Goal: Task Accomplishment & Management: Manage account settings

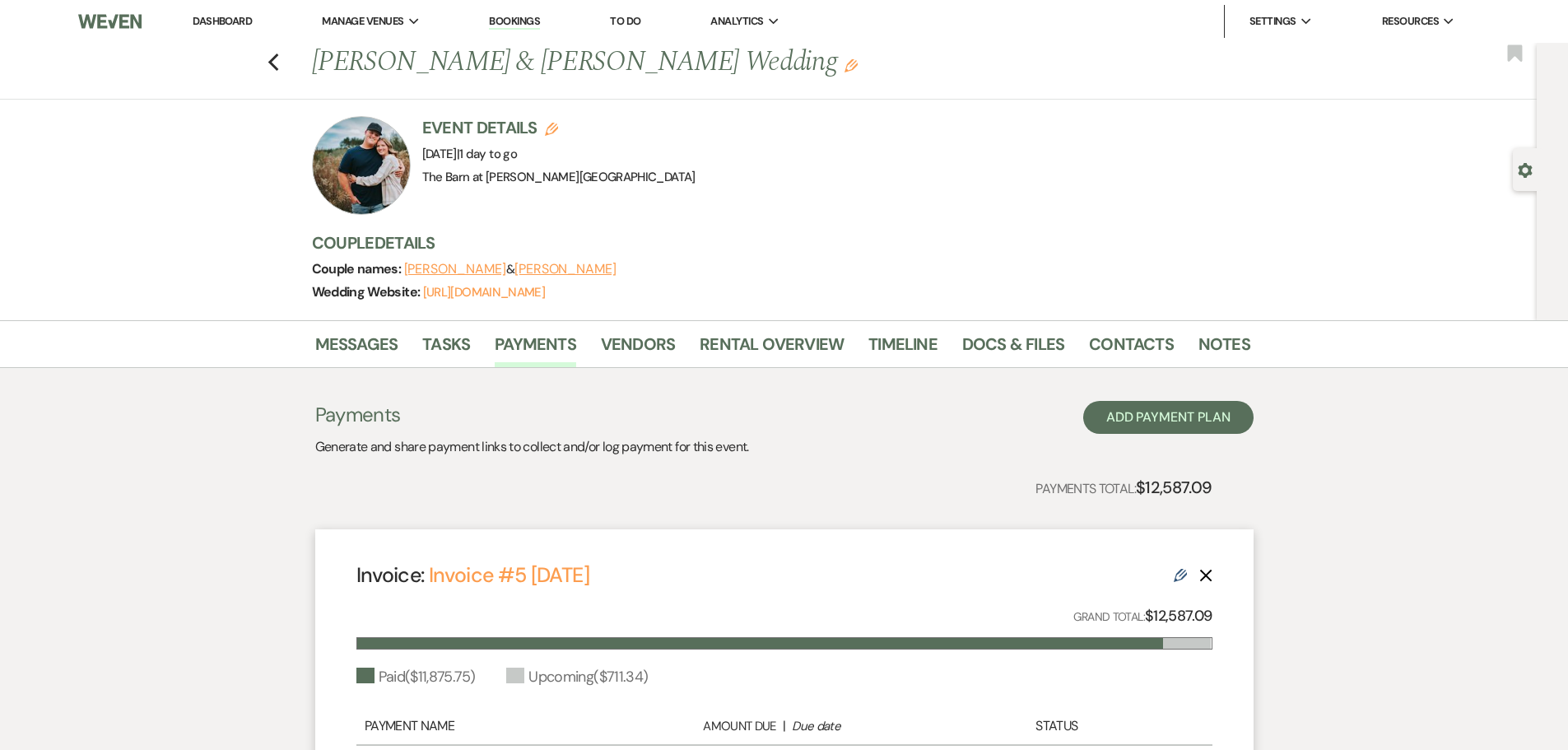
click at [228, 20] on link "Dashboard" at bounding box center [222, 20] width 59 height 14
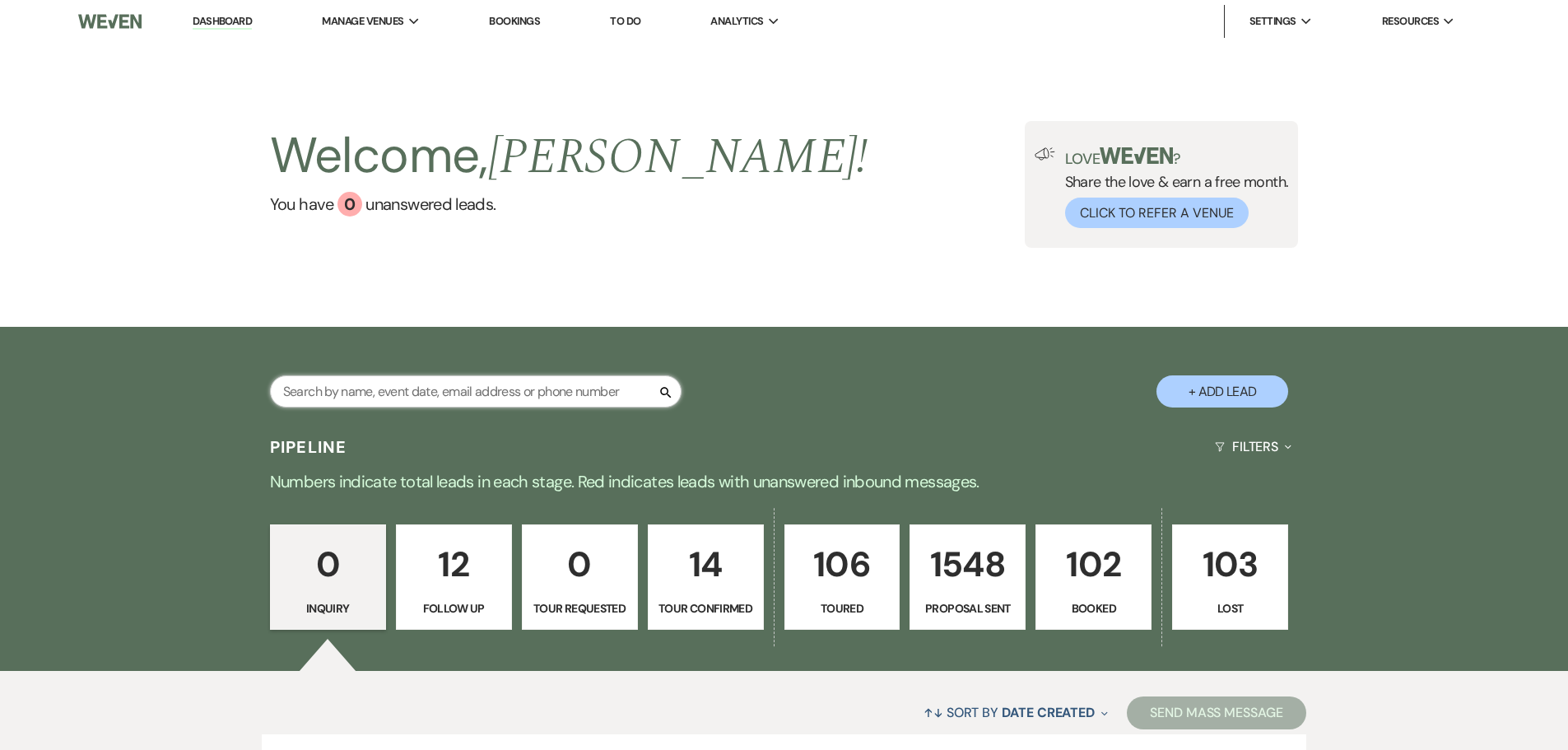
click at [437, 390] on input "text" at bounding box center [476, 390] width 411 height 32
type input "buddy"
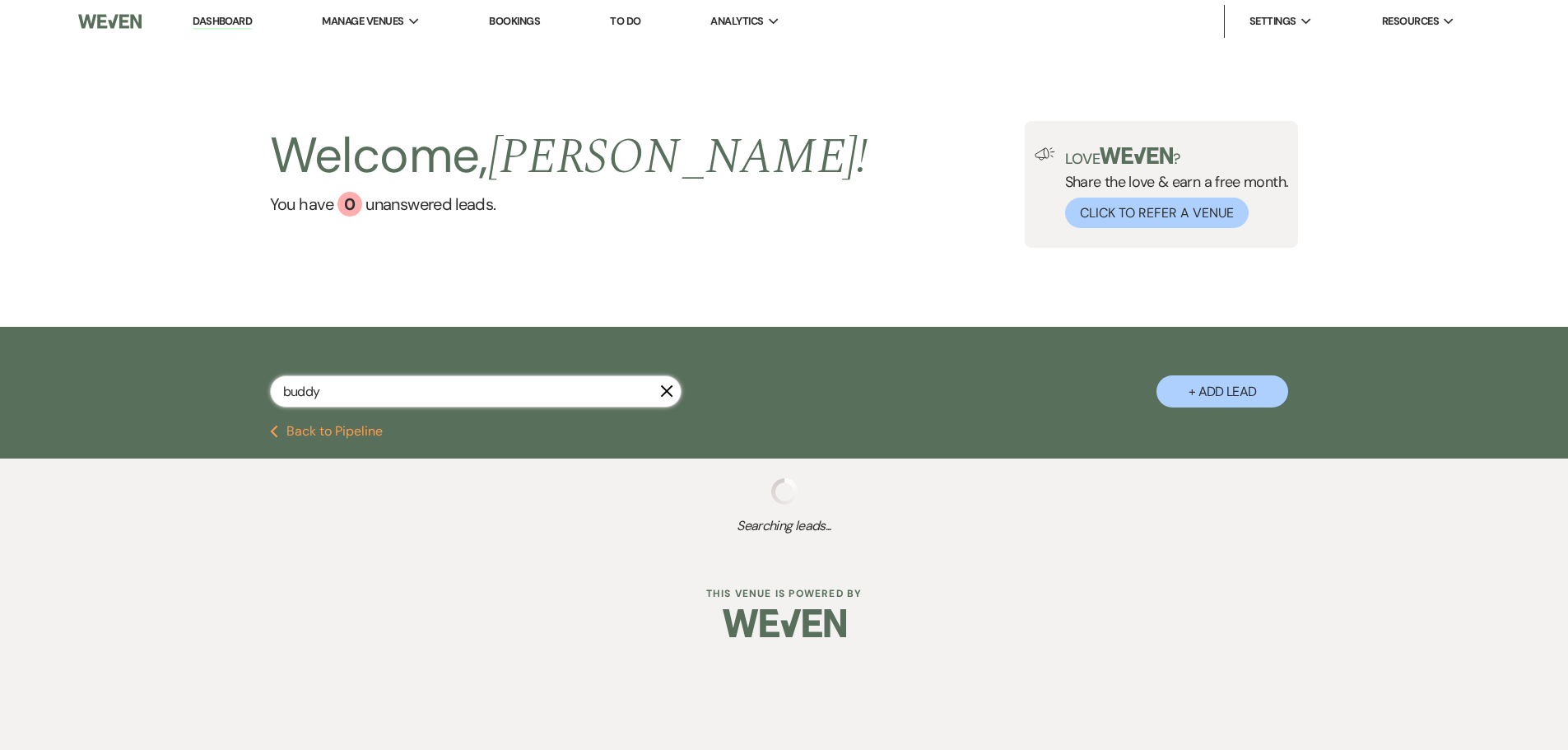
select select "8"
select select "4"
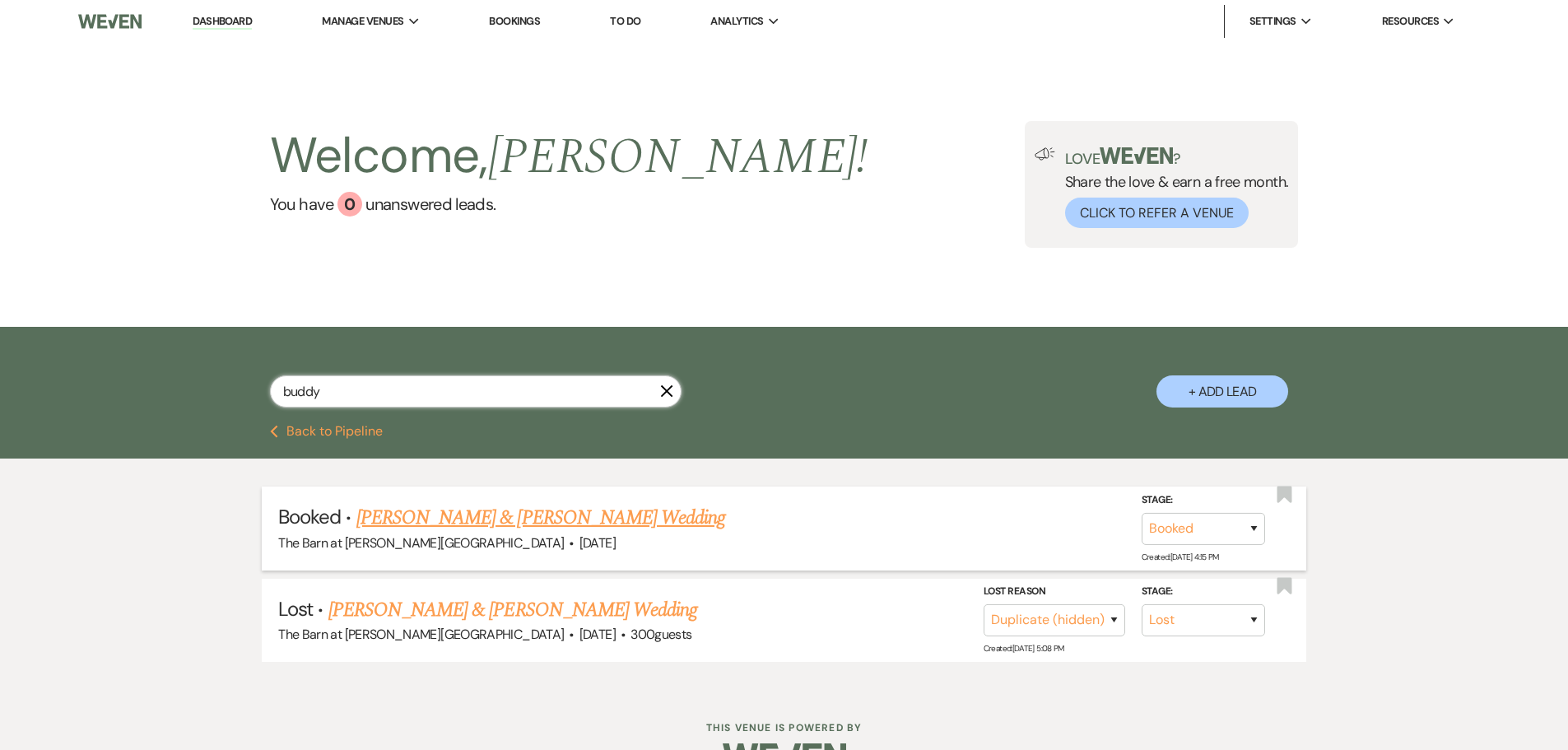
type input "buddy"
click at [453, 529] on link "Buddy Bibbler & Kayla Blum's Wedding" at bounding box center [540, 517] width 369 height 30
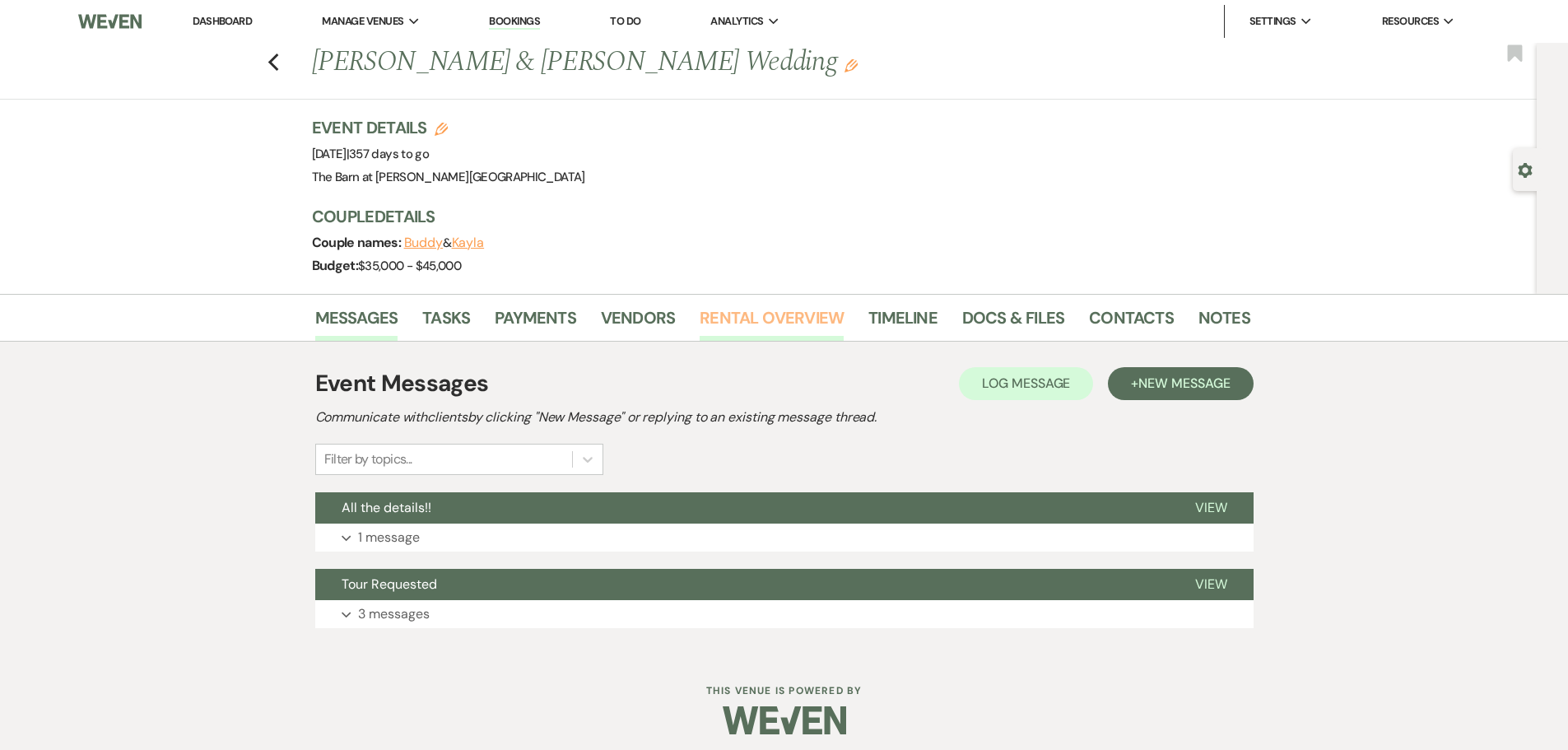
click at [751, 331] on link "Rental Overview" at bounding box center [771, 322] width 144 height 36
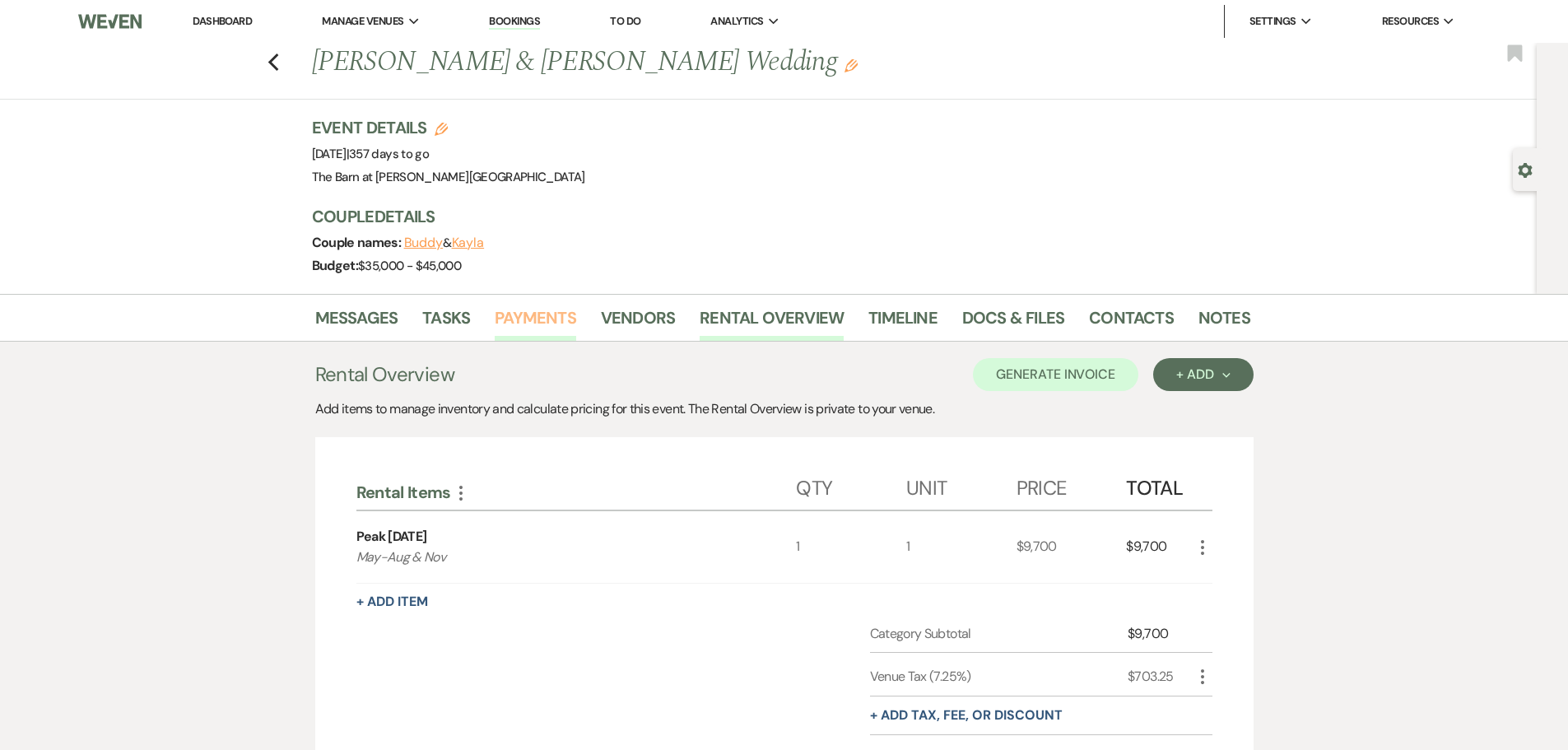
click at [555, 328] on link "Payments" at bounding box center [535, 322] width 82 height 36
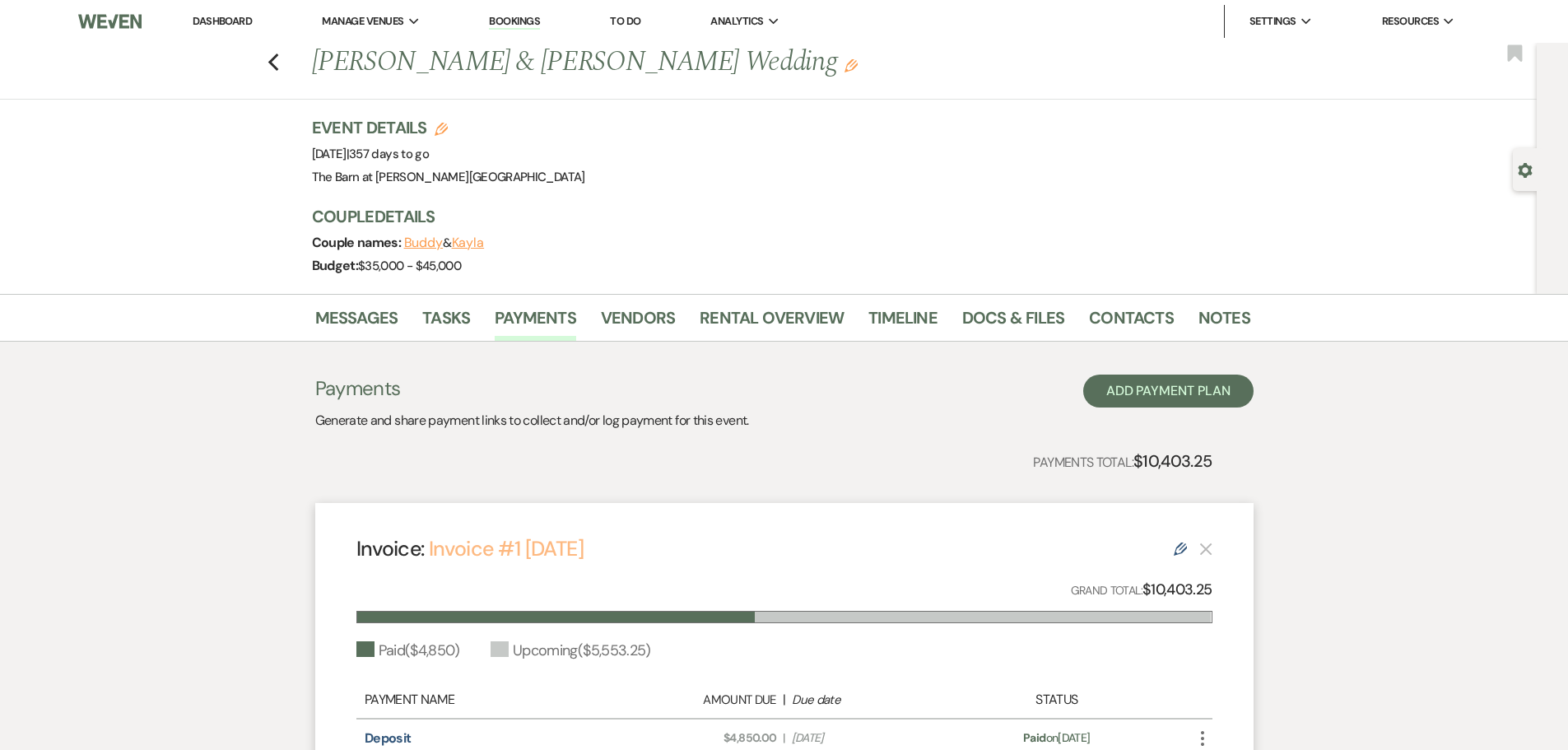
click at [526, 543] on link "Invoice #1 8-5-2025" at bounding box center [505, 549] width 155 height 27
drag, startPoint x: 240, startPoint y: 16, endPoint x: 250, endPoint y: 13, distance: 10.4
click at [240, 16] on link "Dashboard" at bounding box center [222, 20] width 59 height 14
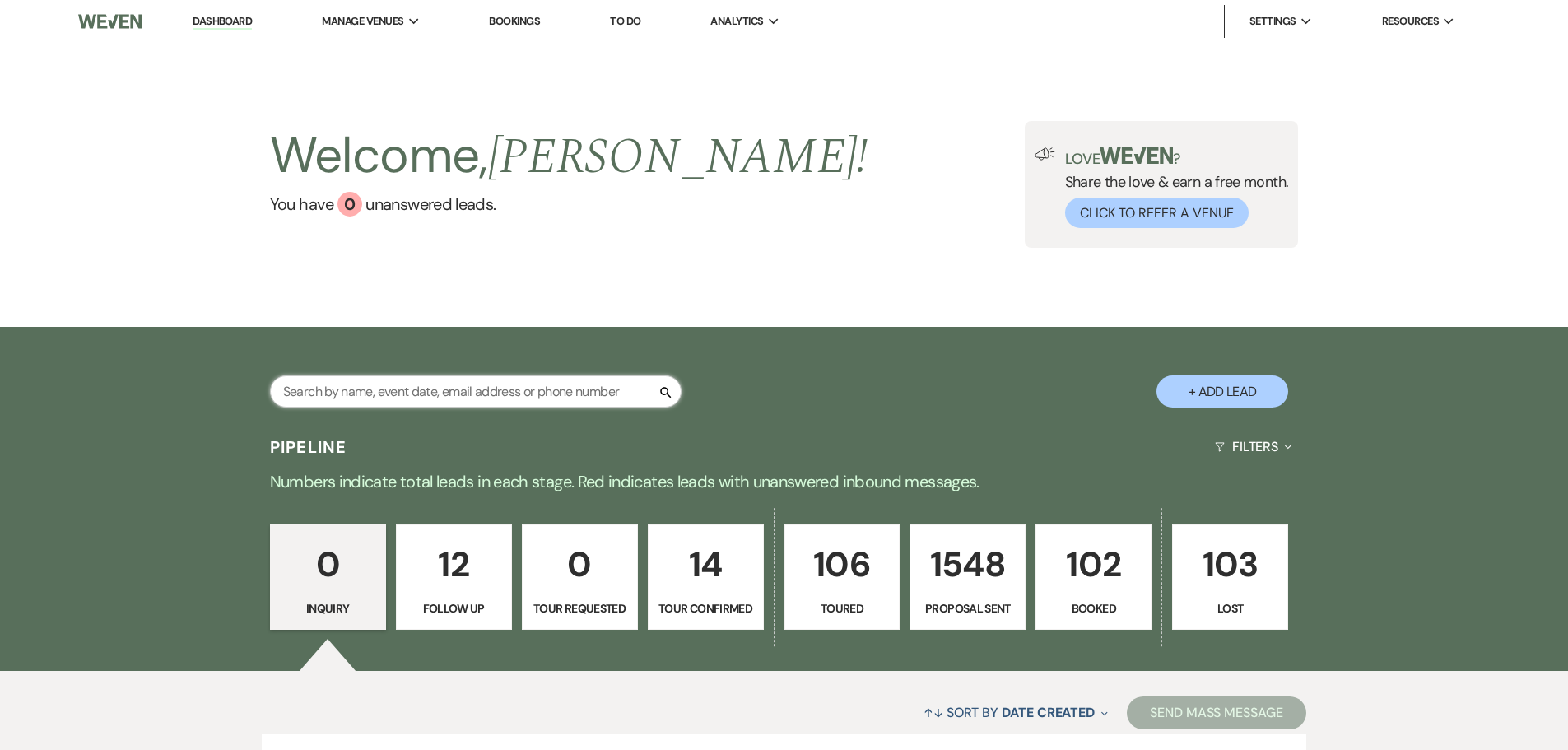
click at [524, 398] on input "text" at bounding box center [476, 390] width 411 height 32
type input "alay"
select select "6"
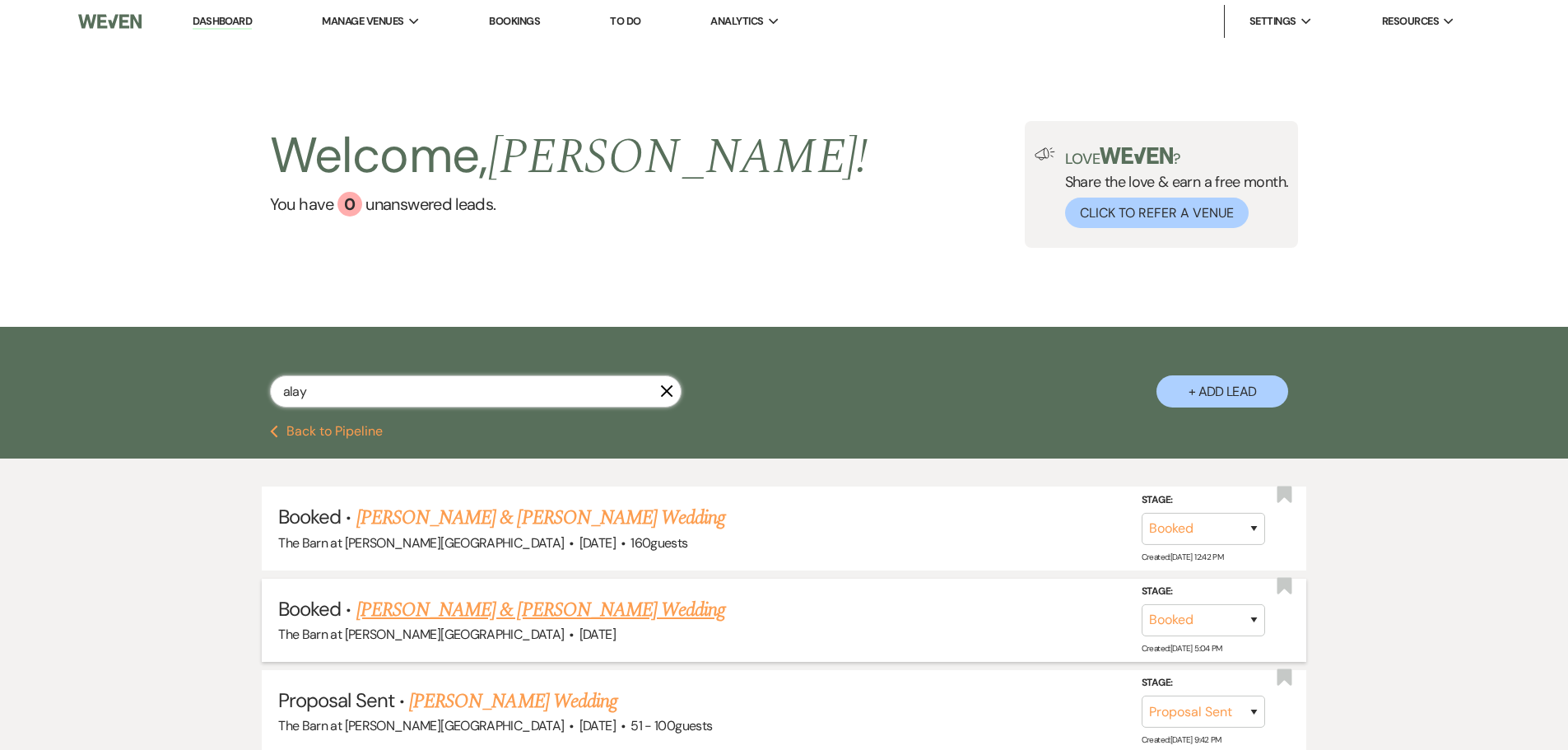
type input "alay"
click at [545, 611] on link "[PERSON_NAME] & [PERSON_NAME] Wedding" at bounding box center [540, 610] width 369 height 30
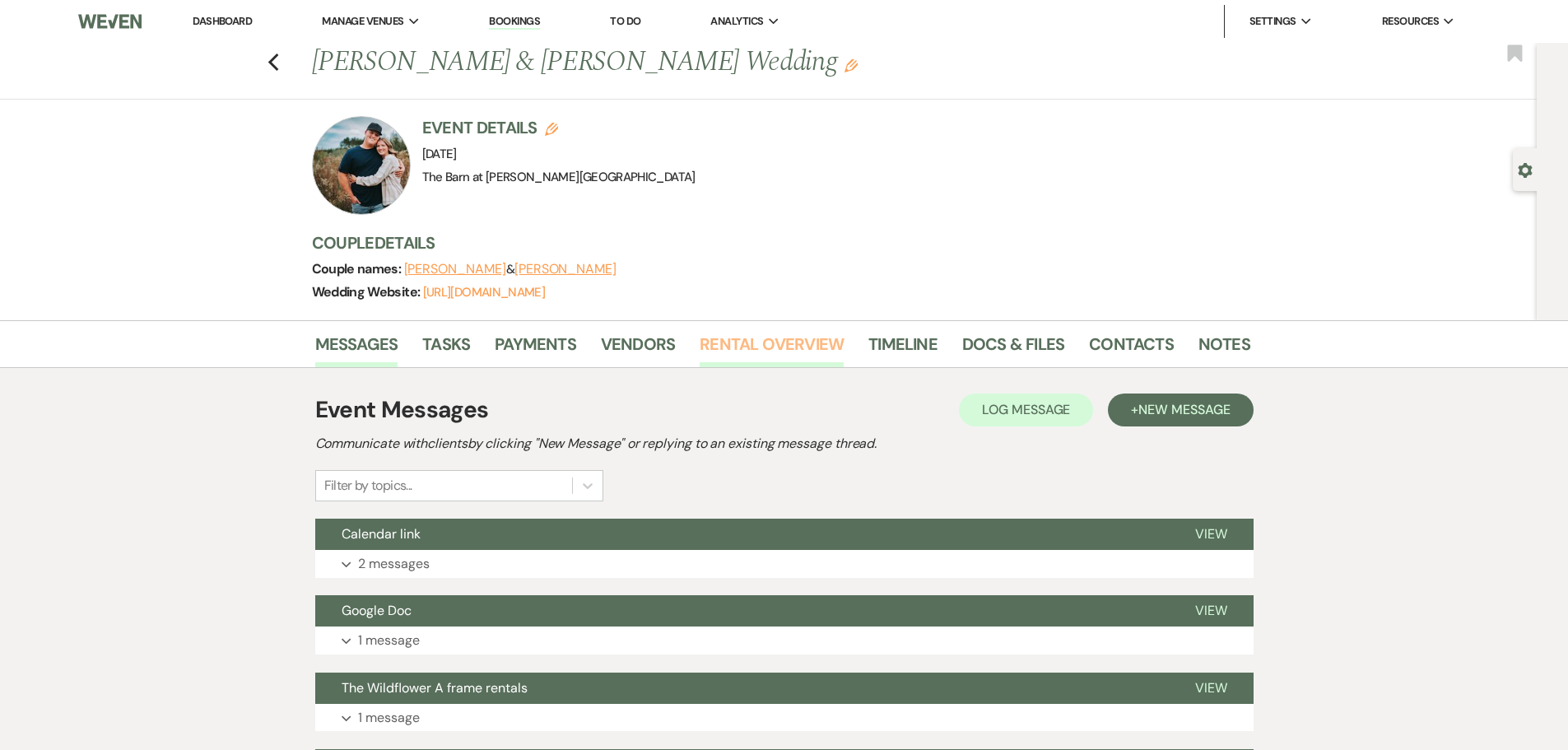
click at [796, 351] on link "Rental Overview" at bounding box center [771, 349] width 144 height 36
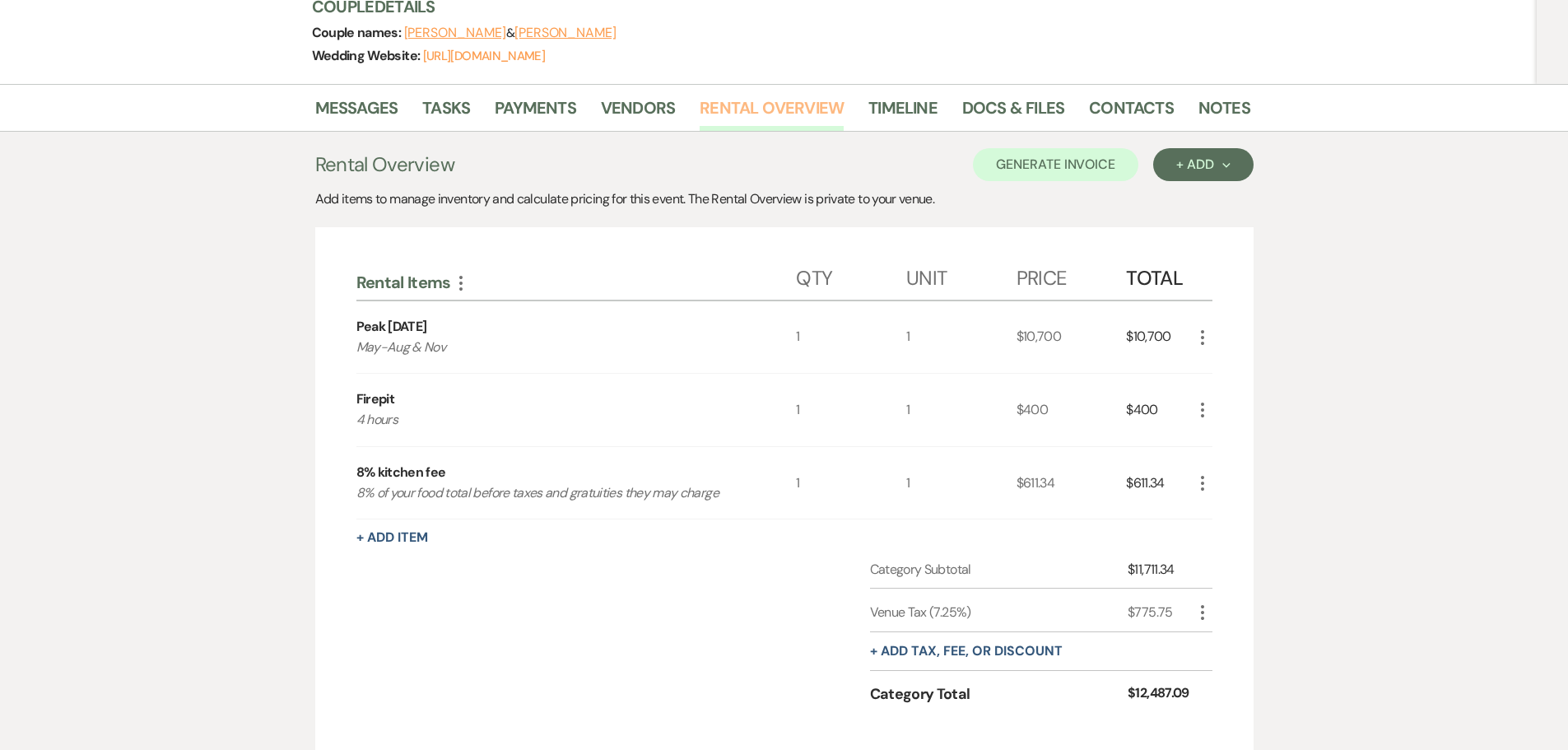
scroll to position [247, 0]
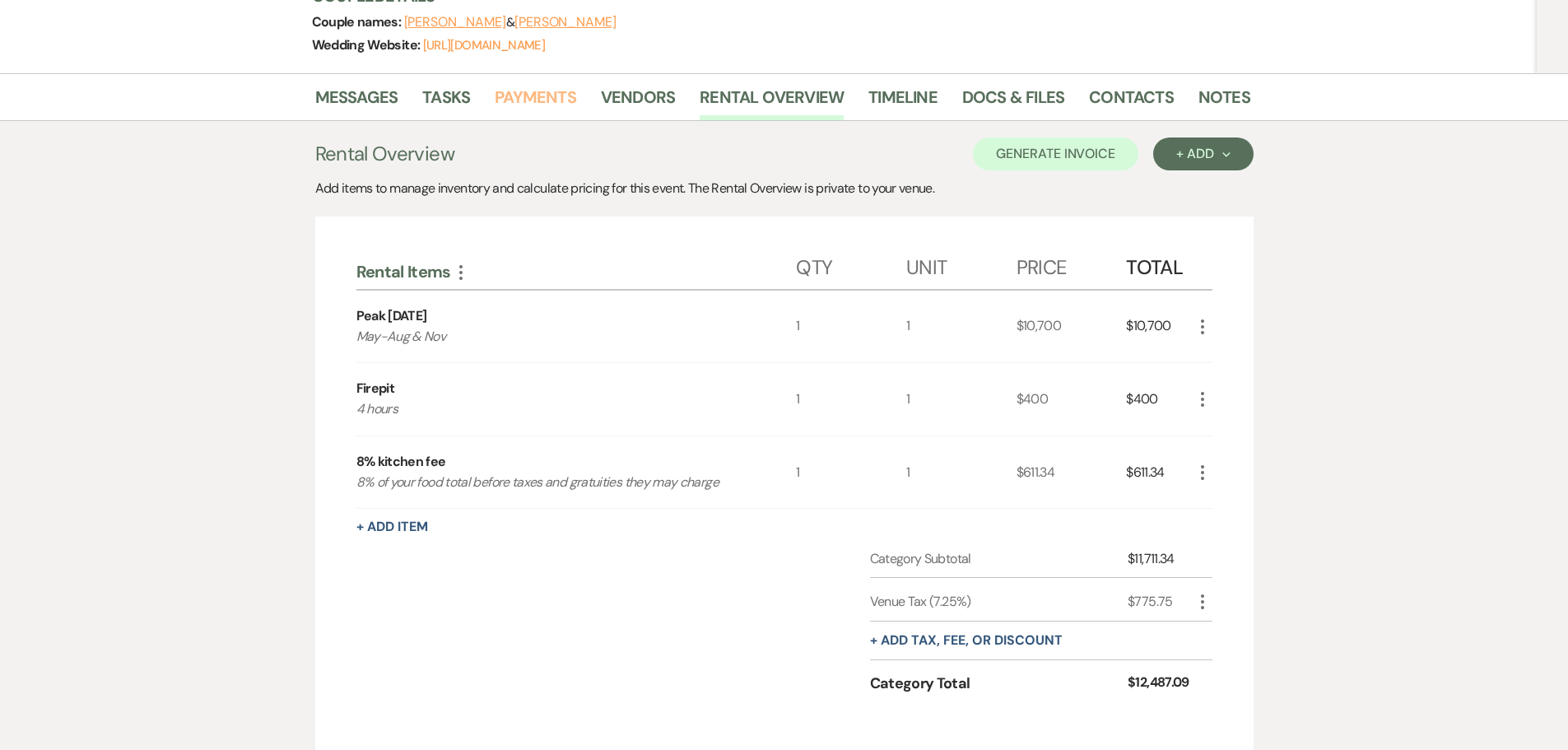
click at [534, 95] on link "Payments" at bounding box center [535, 102] width 82 height 36
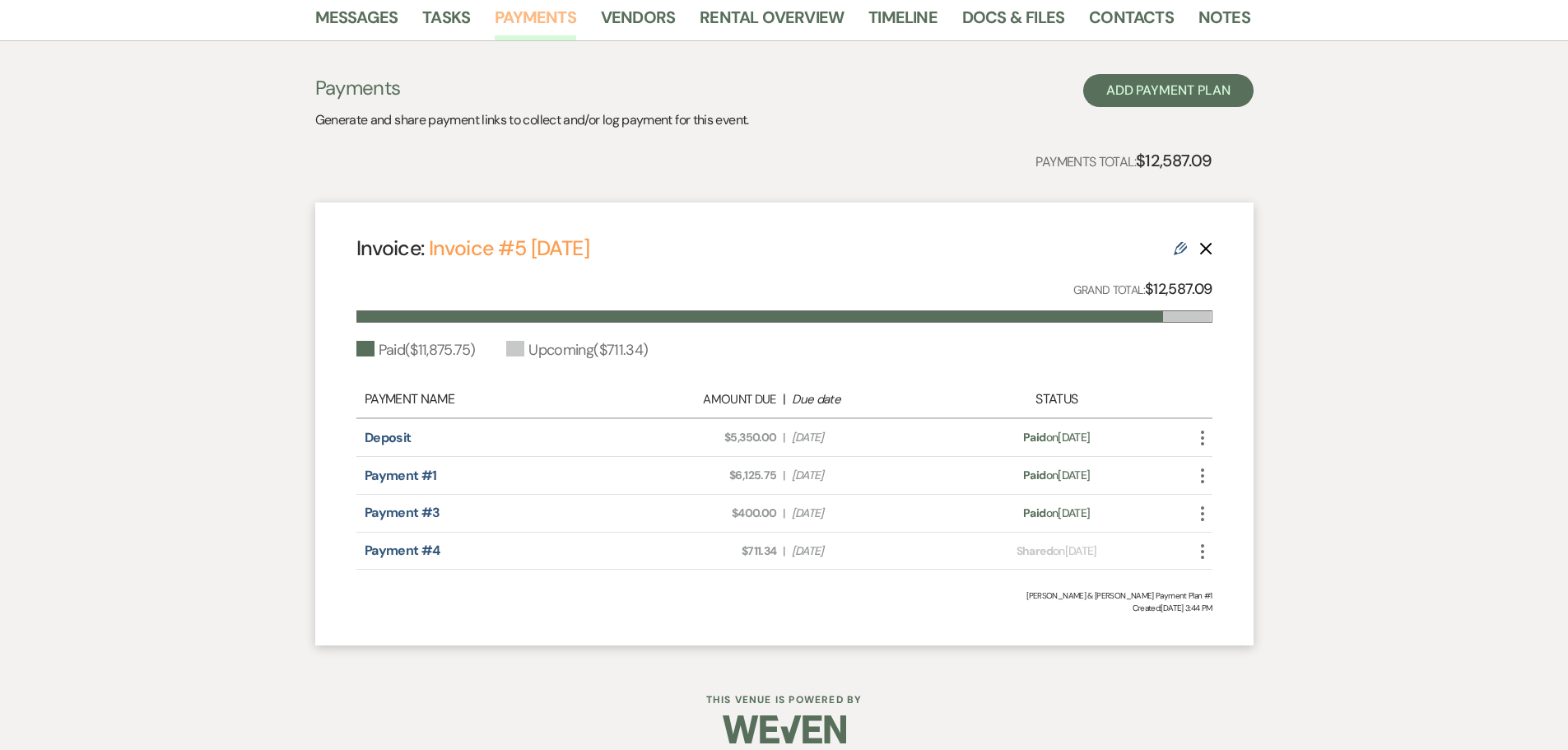
scroll to position [345, 0]
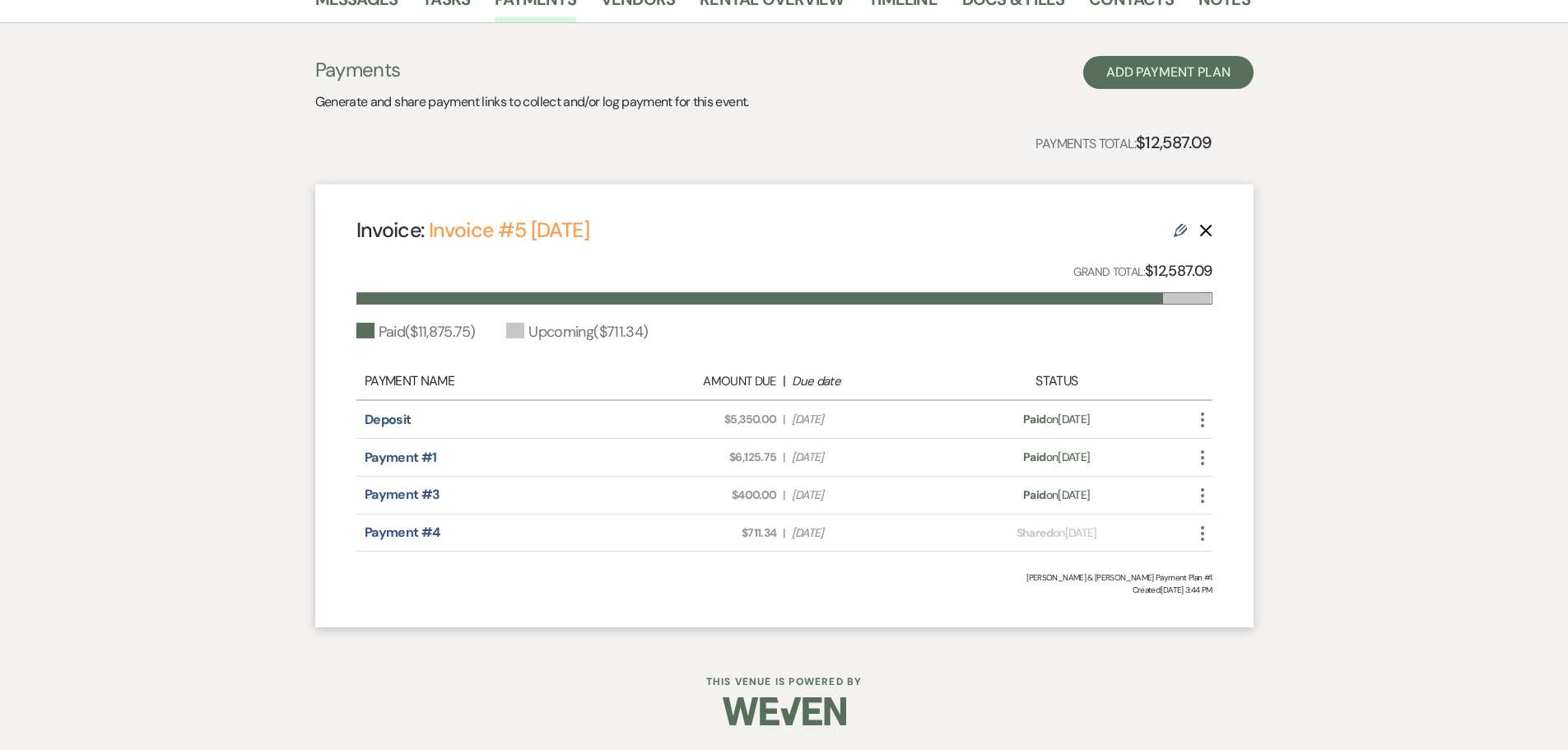
click at [1200, 534] on icon "More" at bounding box center [1202, 534] width 20 height 20
click at [1257, 620] on button "Check Mark Mark as Paid" at bounding box center [1275, 620] width 167 height 28
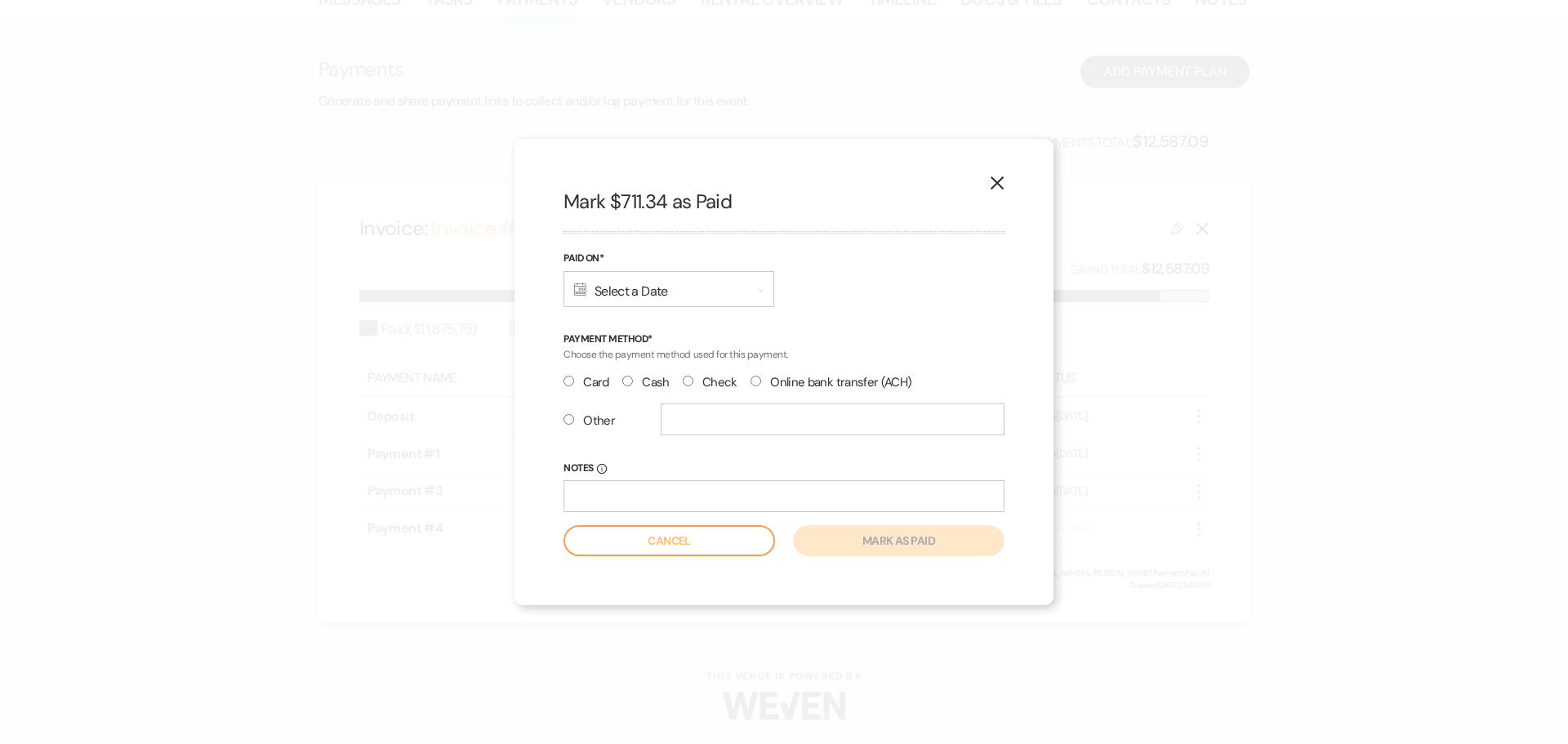
click at [707, 378] on label "Check" at bounding box center [709, 382] width 55 height 22
click at [693, 378] on input "Check" at bounding box center [688, 381] width 11 height 11
radio input "true"
click at [667, 493] on input "Notes Info" at bounding box center [784, 495] width 441 height 31
type input "ck#105"
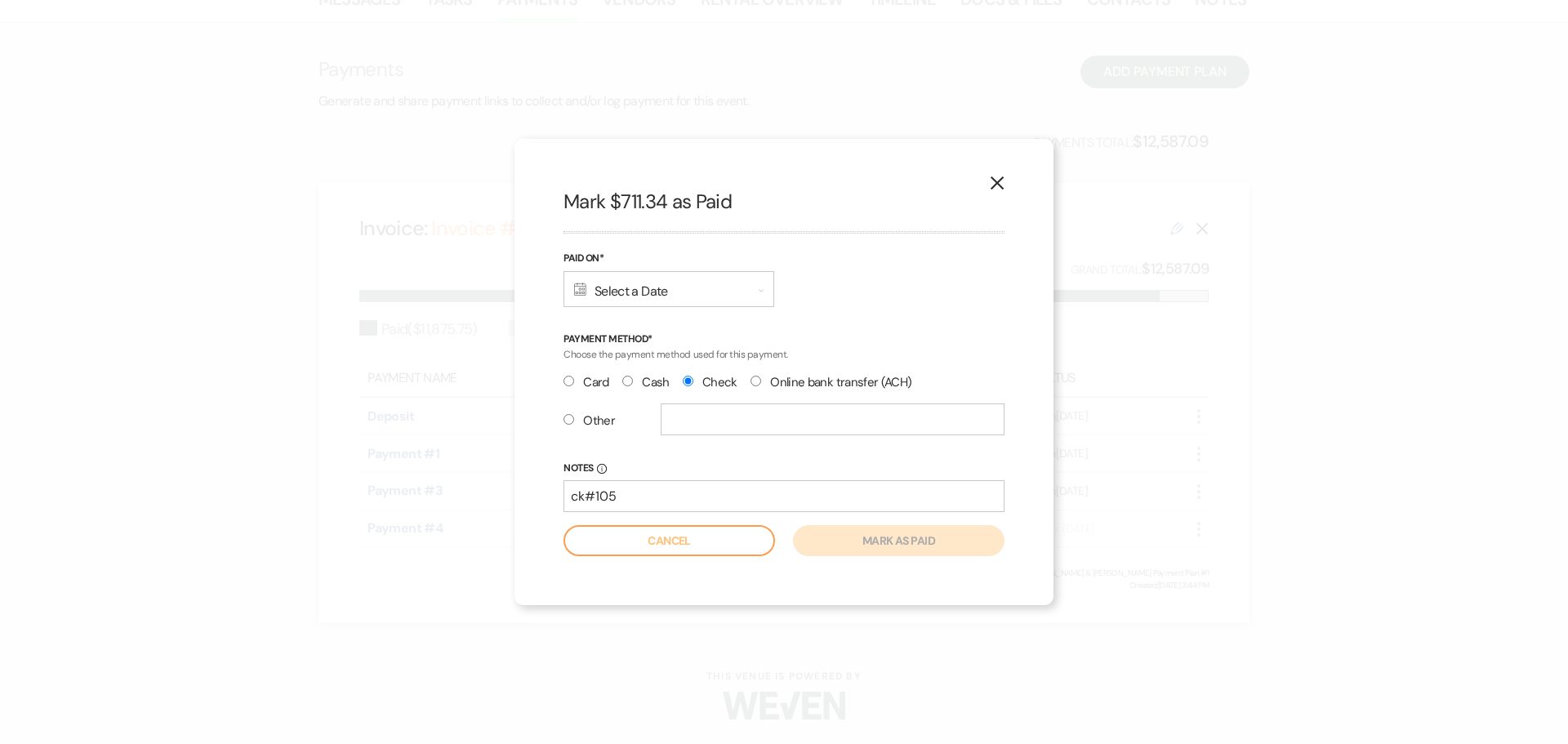
click at [573, 421] on input "Other" at bounding box center [569, 420] width 11 height 11
radio input "true"
click at [703, 374] on label "Check" at bounding box center [709, 382] width 55 height 22
click at [693, 376] on input "Check" at bounding box center [688, 381] width 11 height 11
radio input "true"
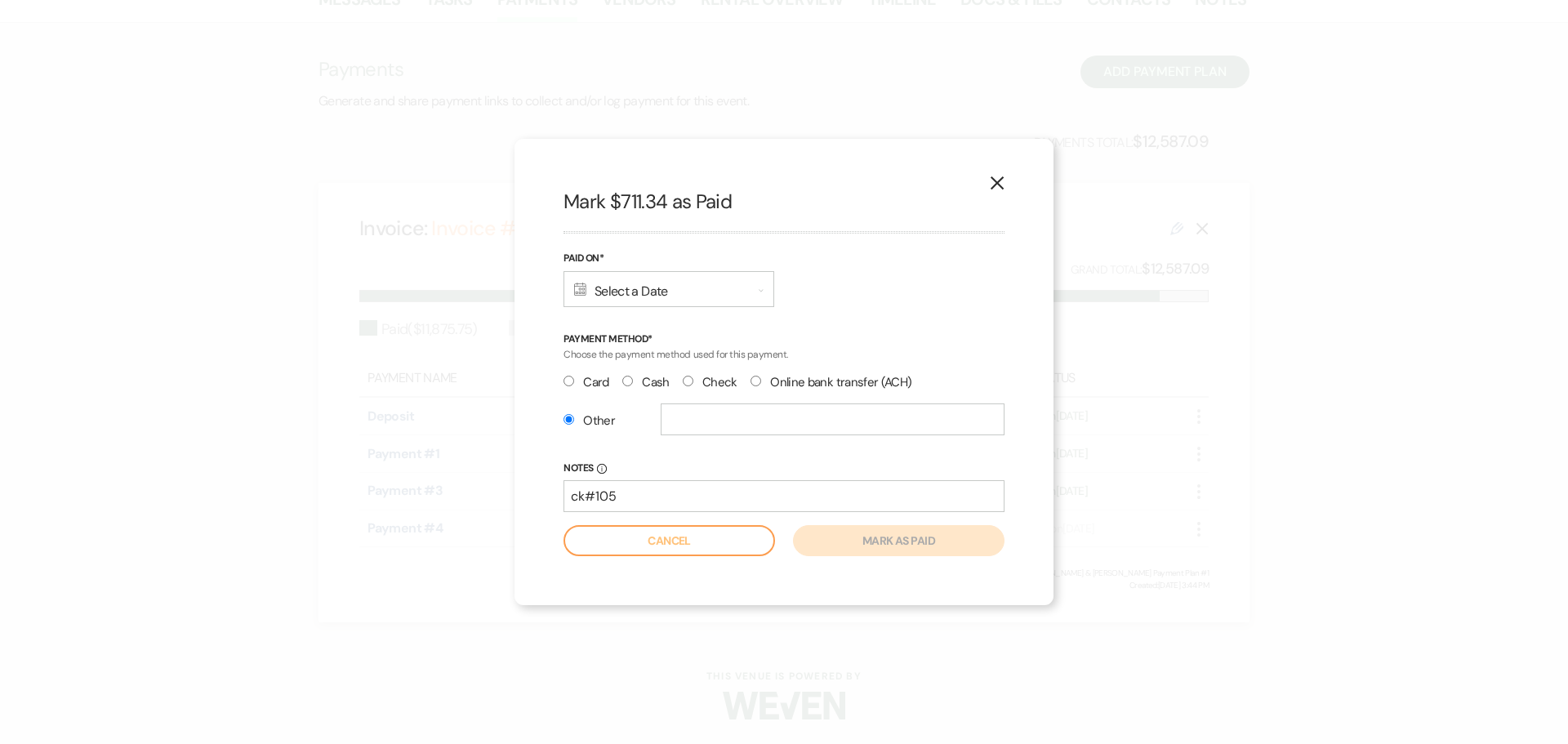
radio input "false"
click at [669, 290] on div "Calendar Select a Date Expand" at bounding box center [669, 289] width 210 height 36
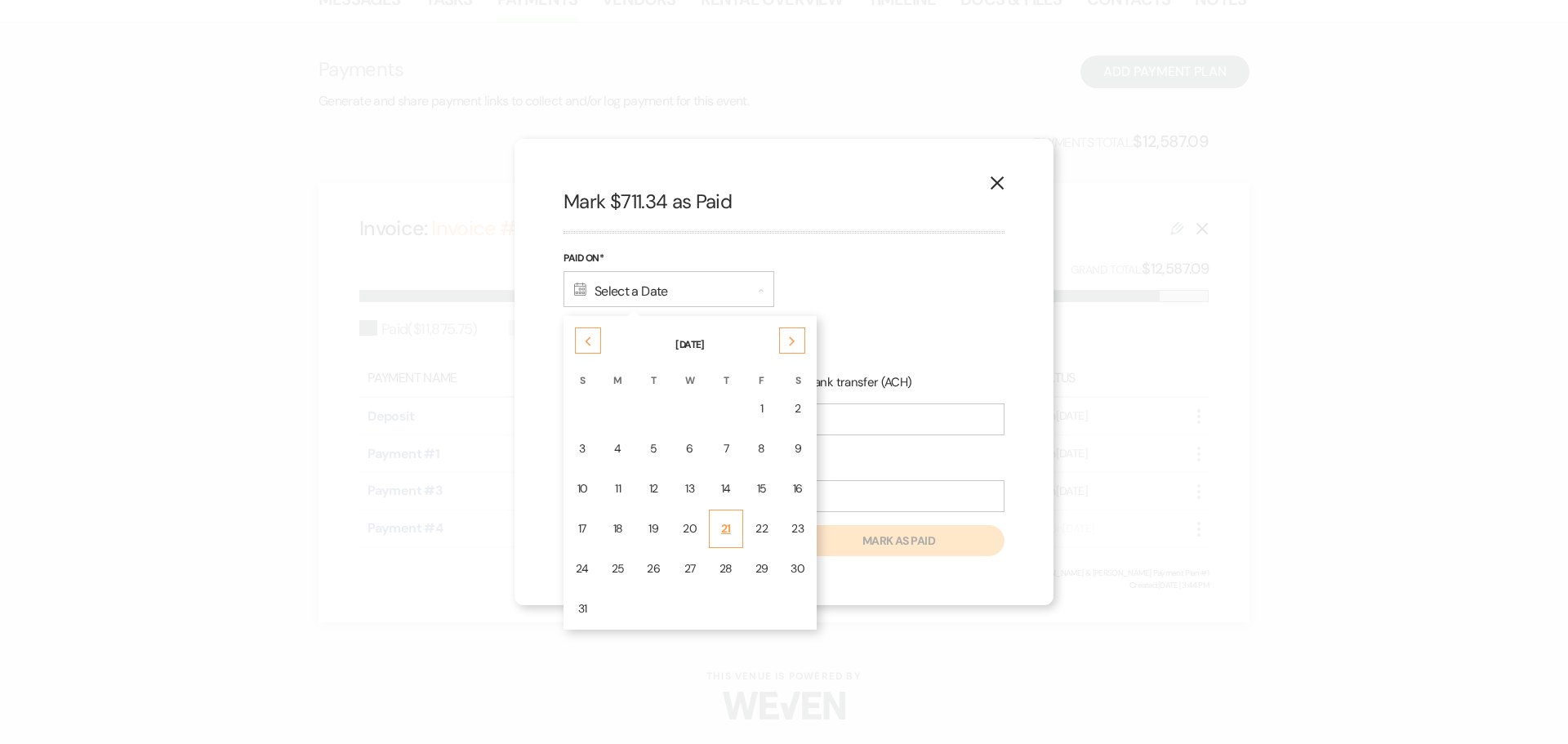
click at [739, 533] on td "21" at bounding box center [726, 528] width 34 height 39
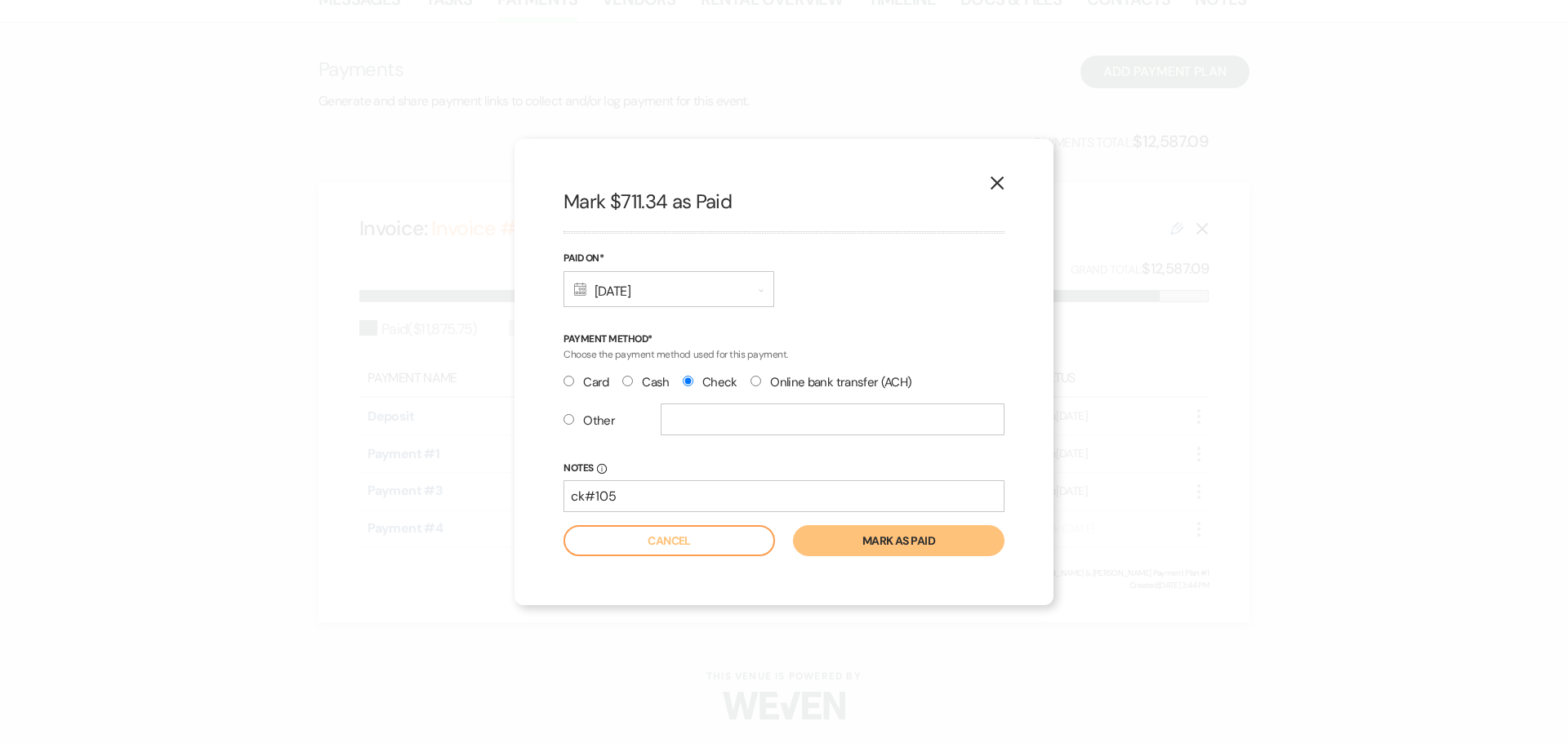
click at [873, 544] on button "Mark as paid" at bounding box center [898, 540] width 211 height 31
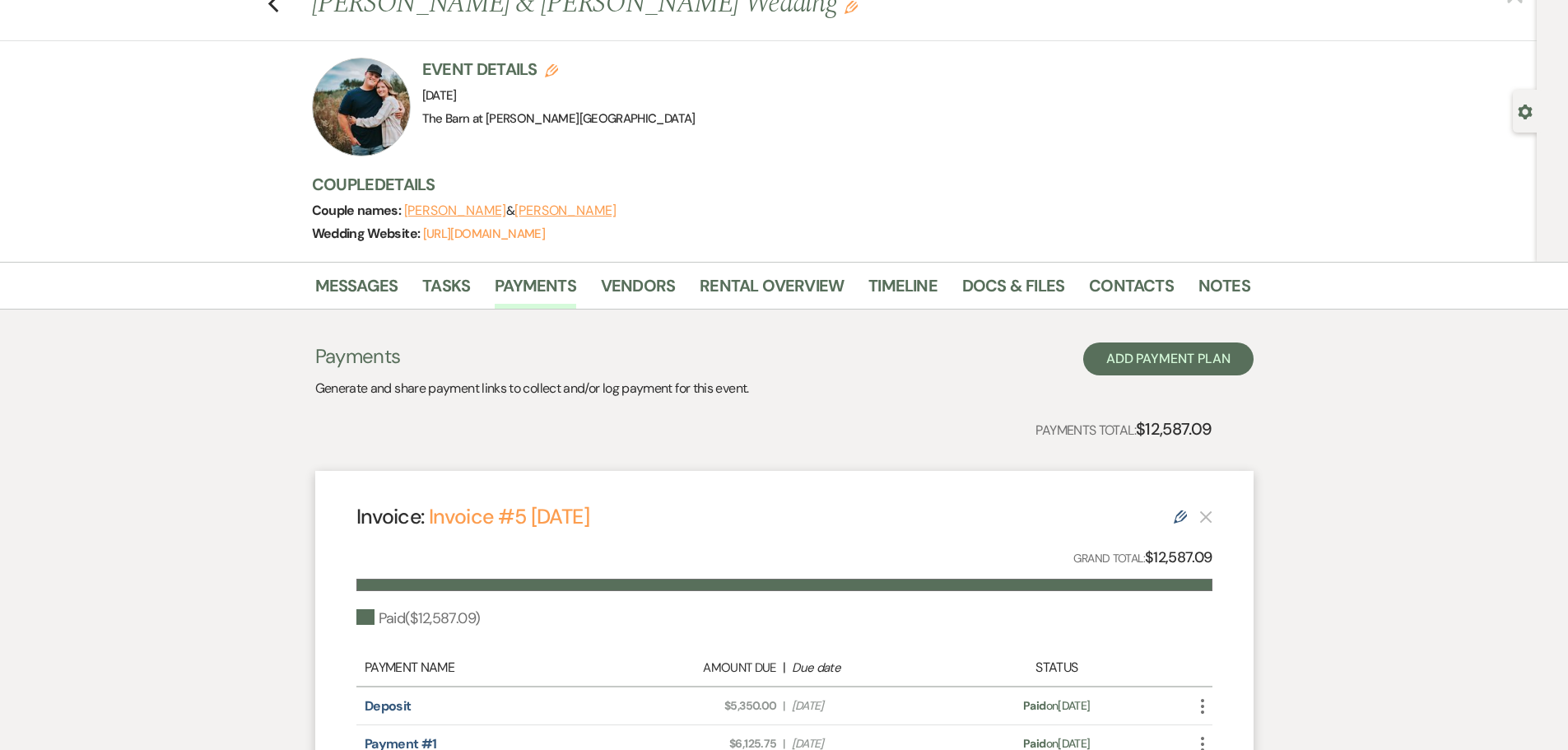
scroll to position [98, 0]
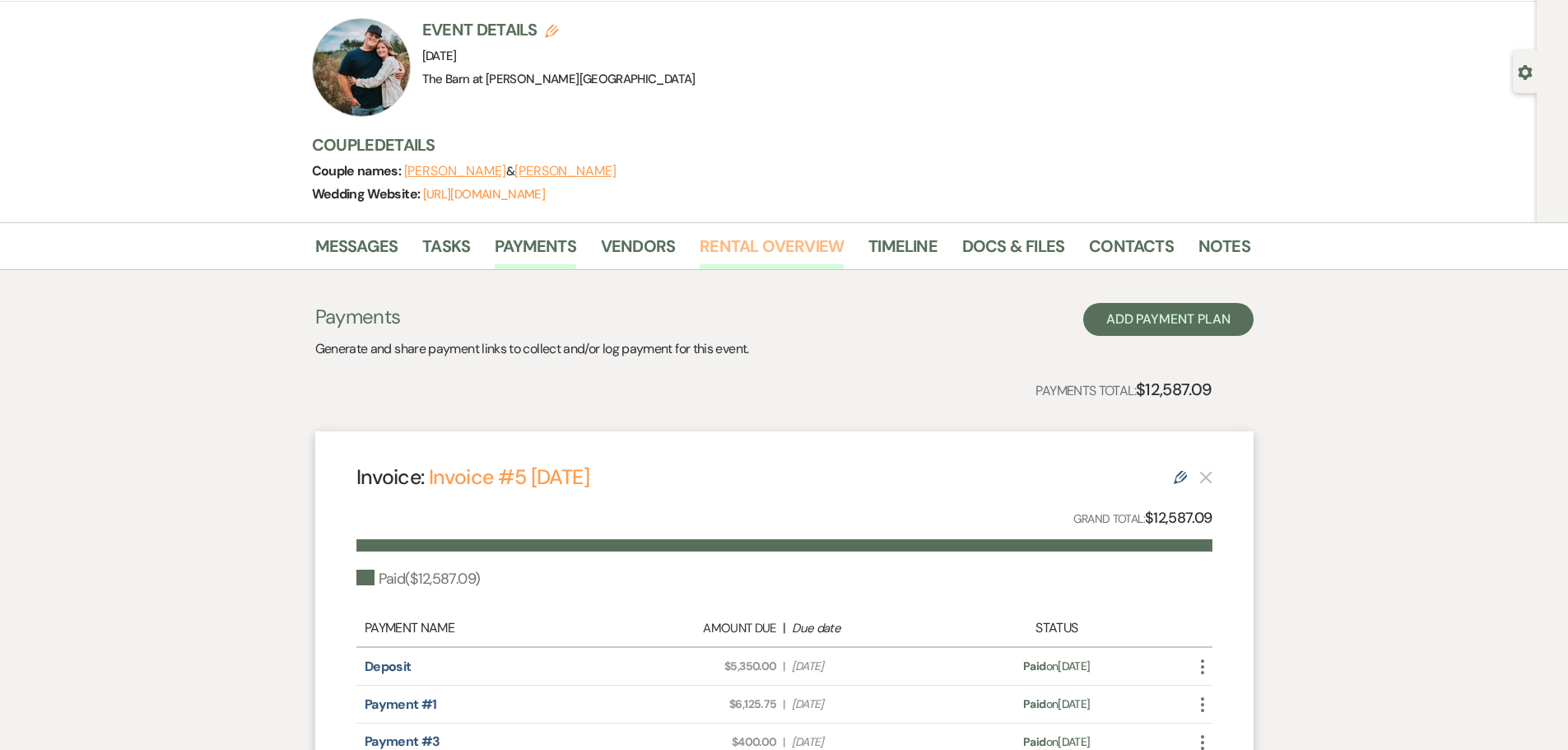
click at [765, 248] on link "Rental Overview" at bounding box center [771, 251] width 144 height 36
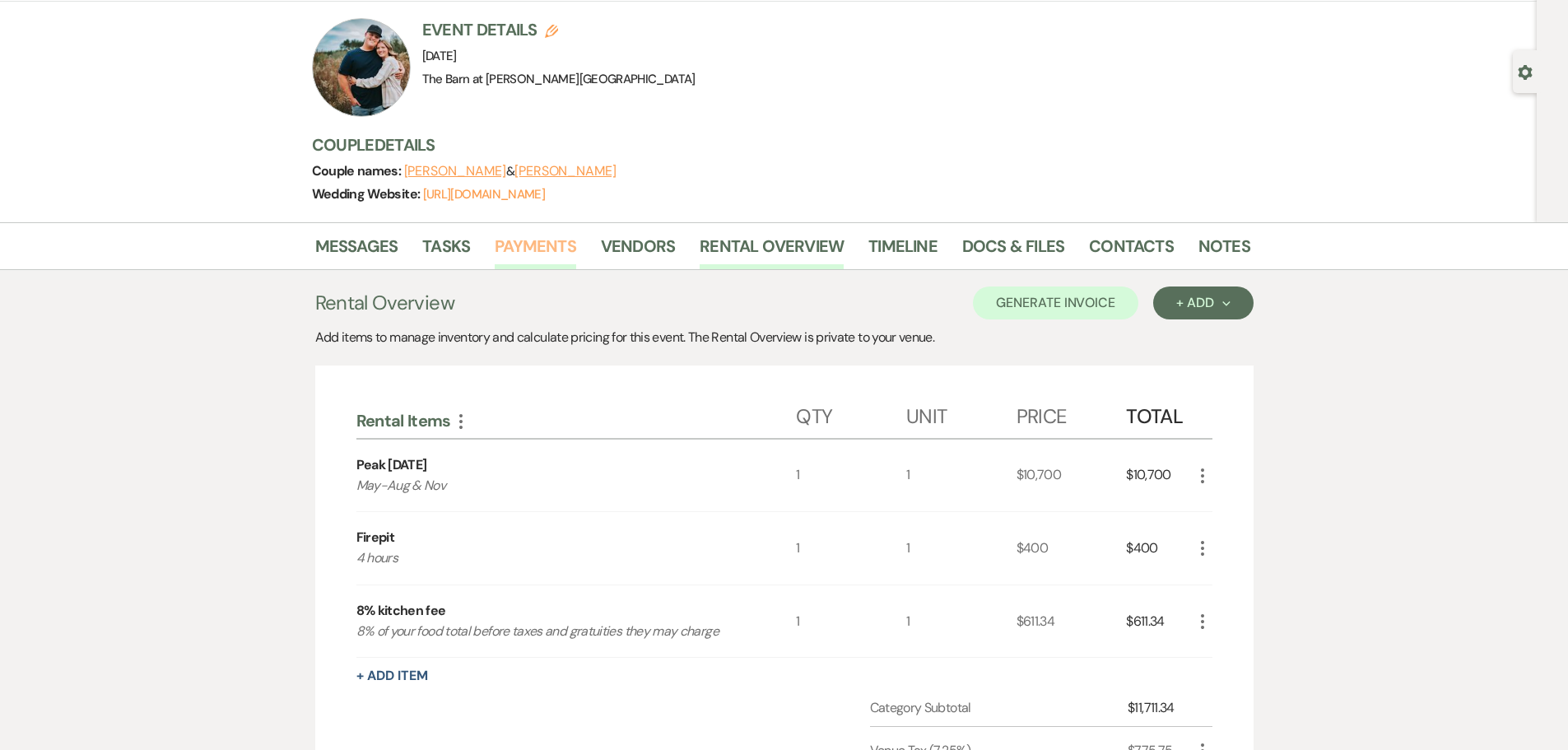
click at [565, 259] on link "Payments" at bounding box center [535, 251] width 82 height 36
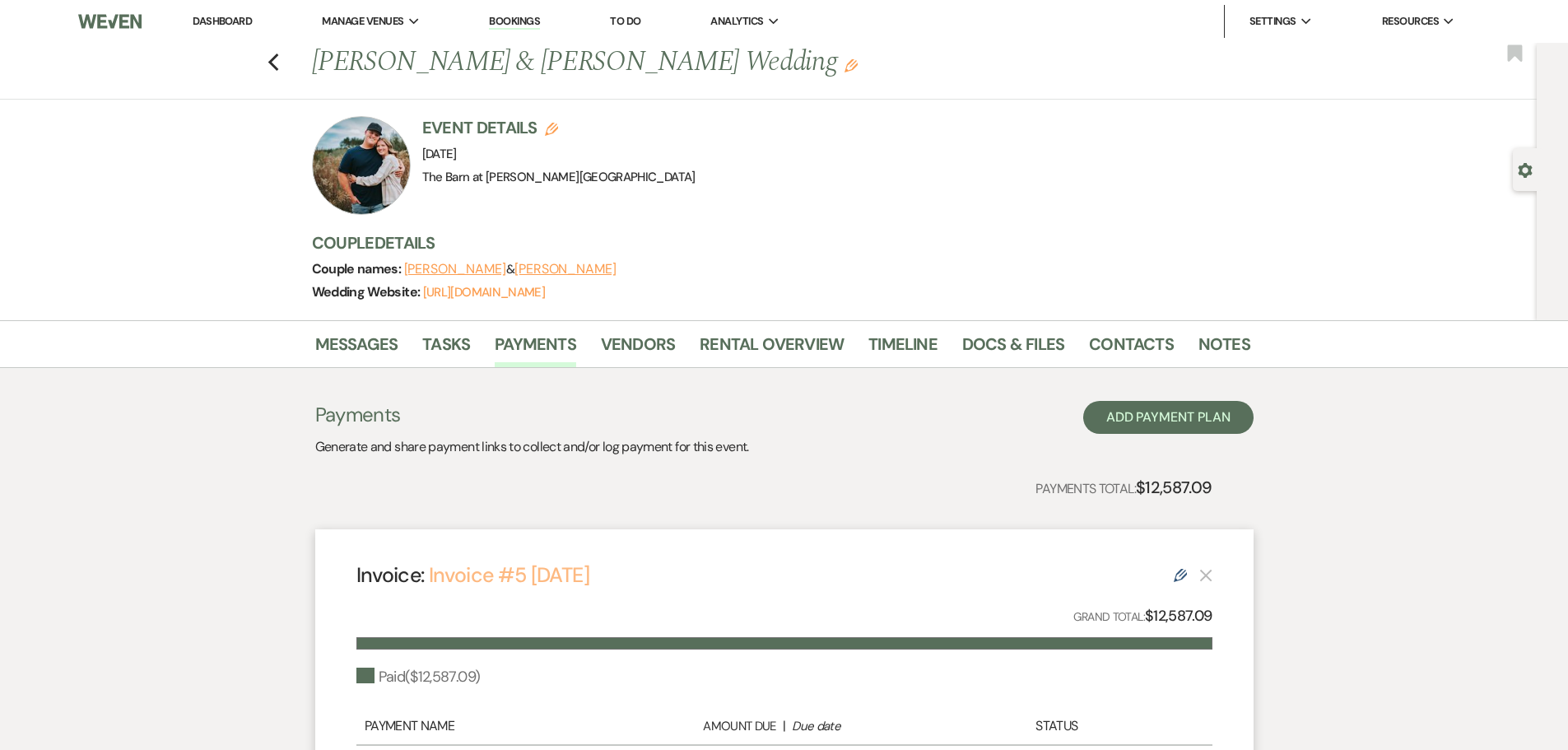
click at [589, 572] on link "Invoice #5 [DATE]" at bounding box center [508, 575] width 160 height 27
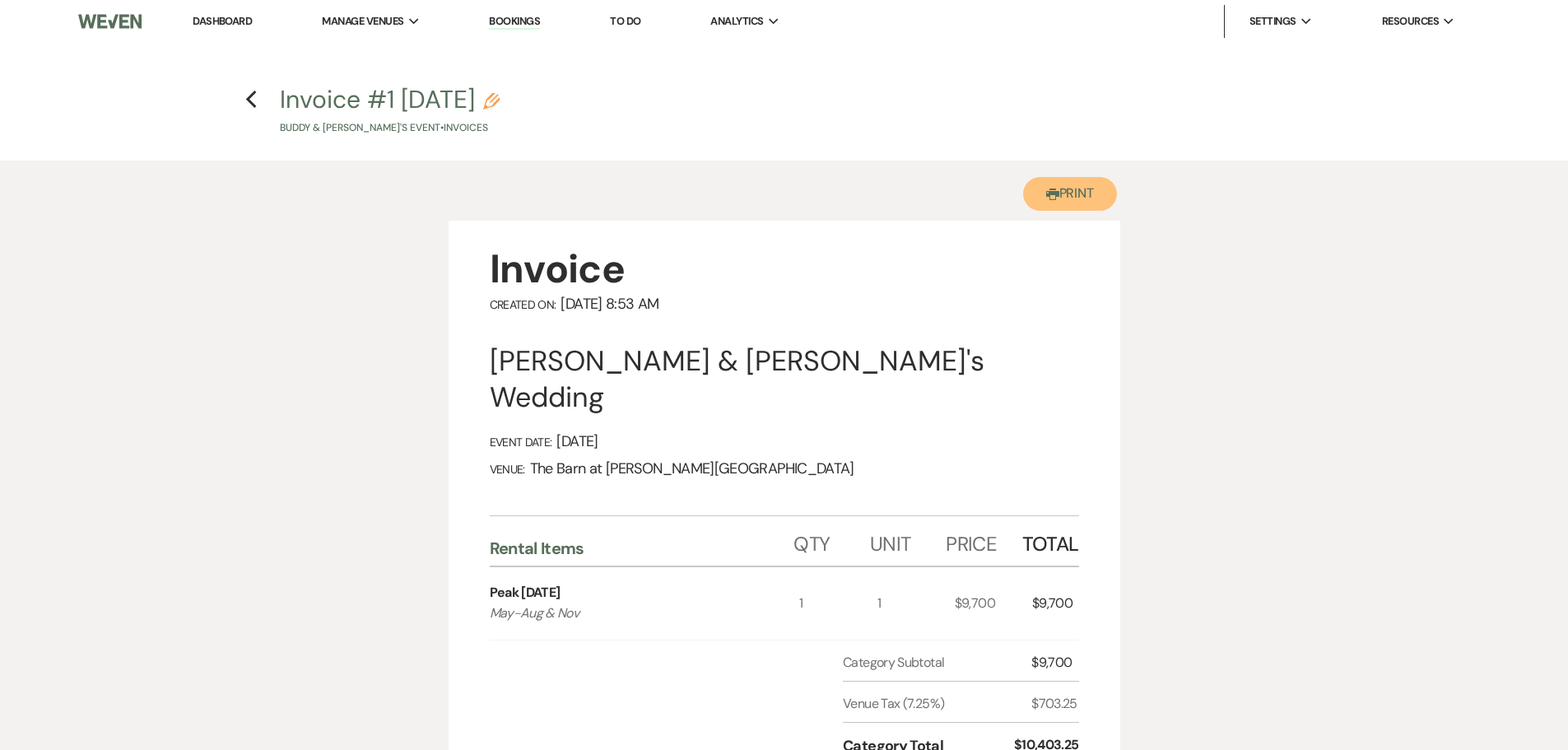
click at [1058, 186] on button "Printer Print" at bounding box center [1070, 193] width 94 height 34
click at [1046, 188] on icon "Printer" at bounding box center [1053, 194] width 14 height 14
